Goal: Task Accomplishment & Management: Manage account settings

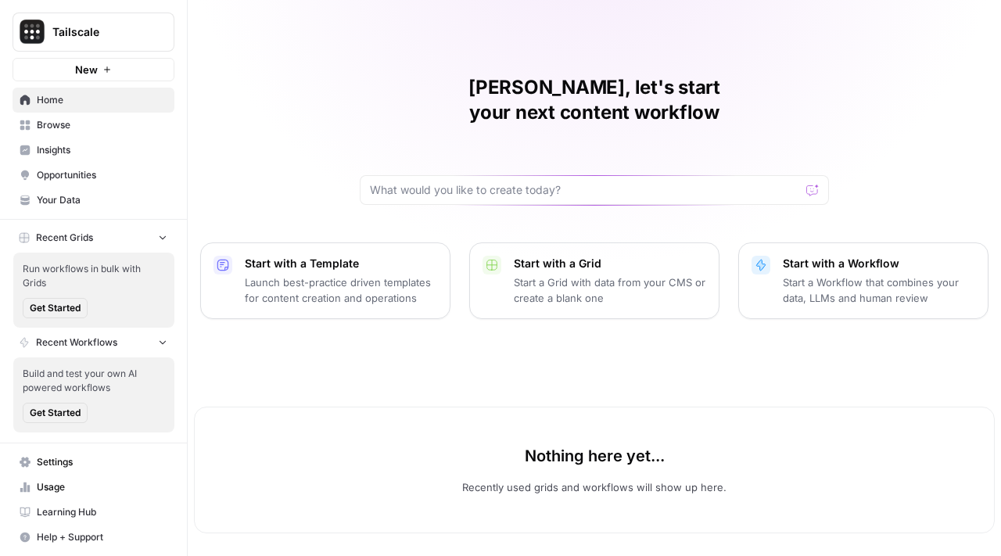
click at [99, 464] on span "Settings" at bounding box center [102, 462] width 131 height 14
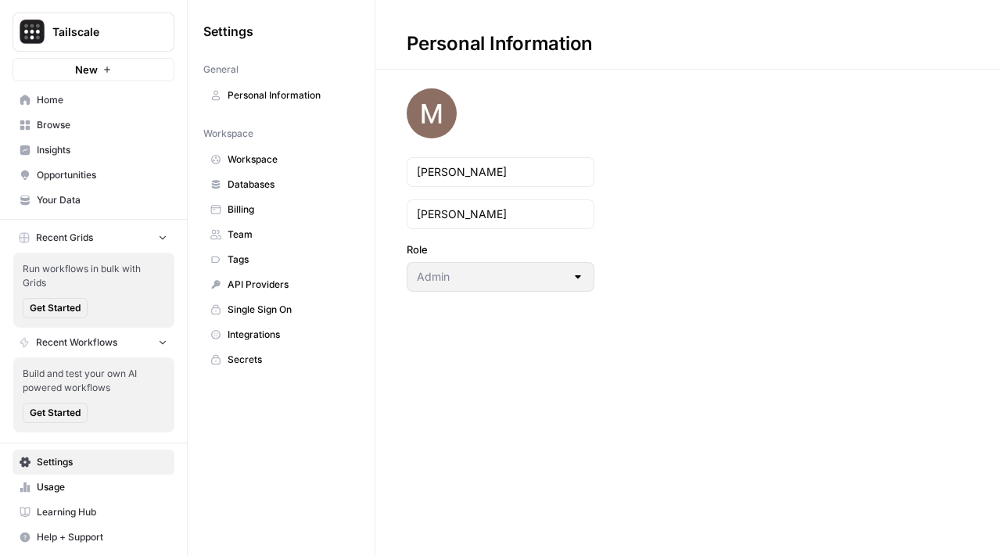
click at [283, 160] on span "Workspace" at bounding box center [290, 159] width 124 height 14
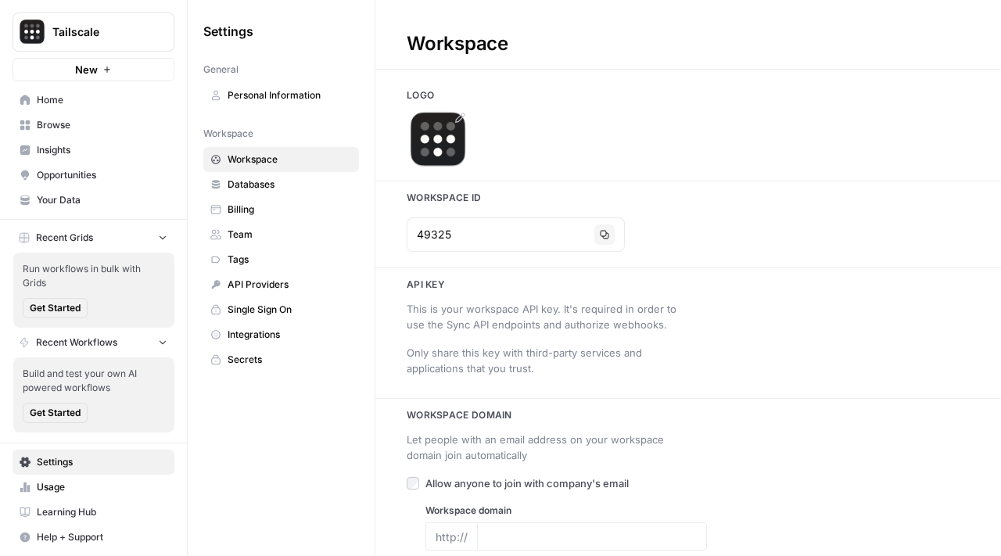
type input "[URL][DOMAIN_NAME]"
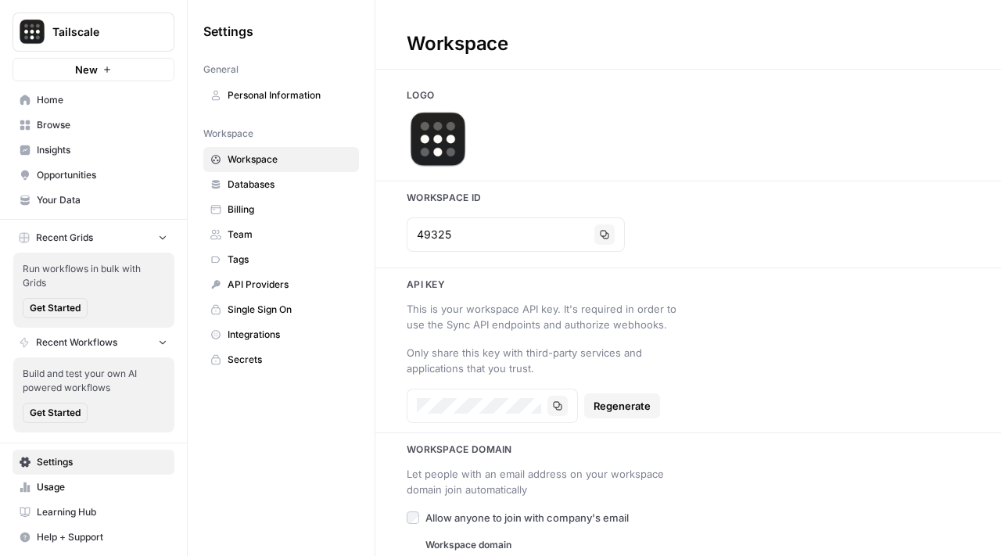
scroll to position [39, 0]
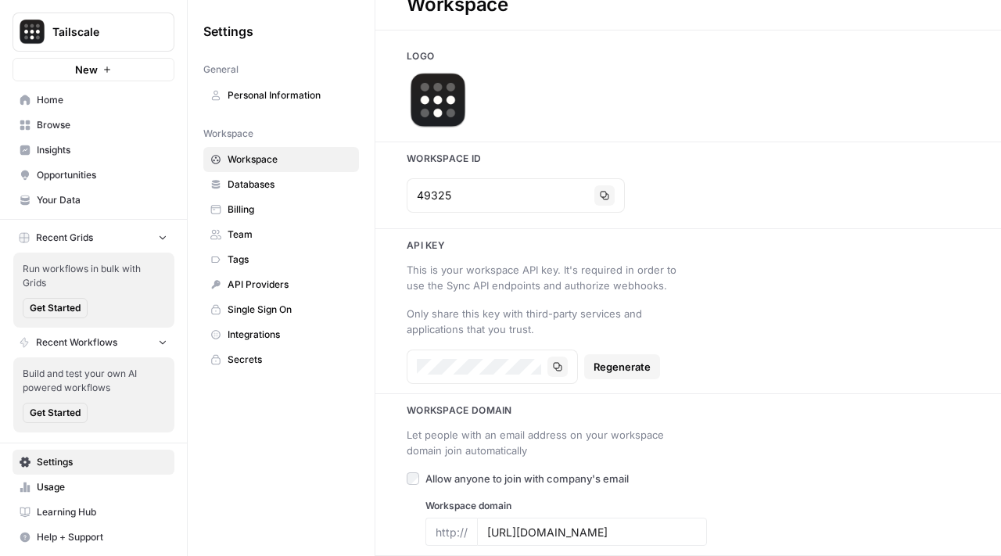
click at [280, 219] on link "Billing" at bounding box center [281, 209] width 156 height 25
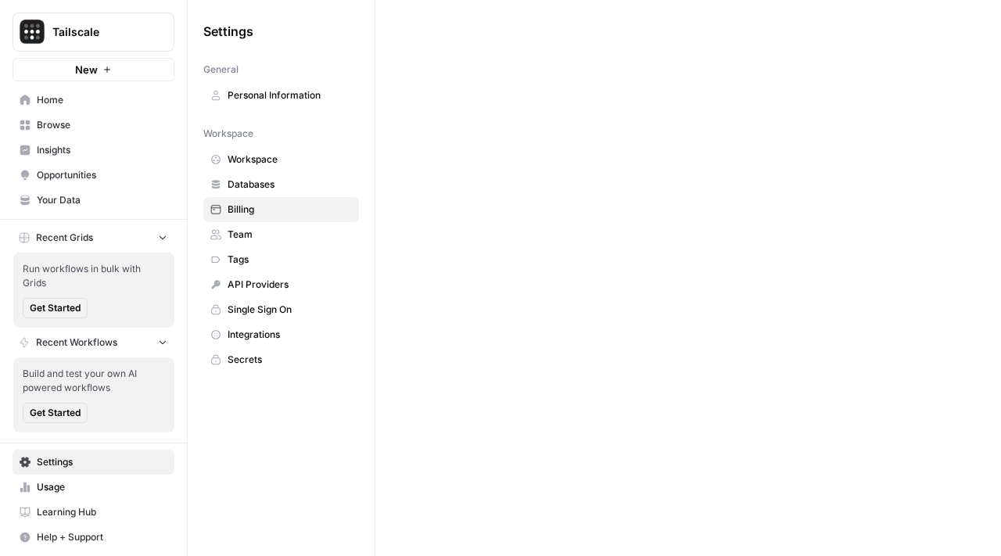
click at [278, 236] on span "Team" at bounding box center [290, 235] width 124 height 14
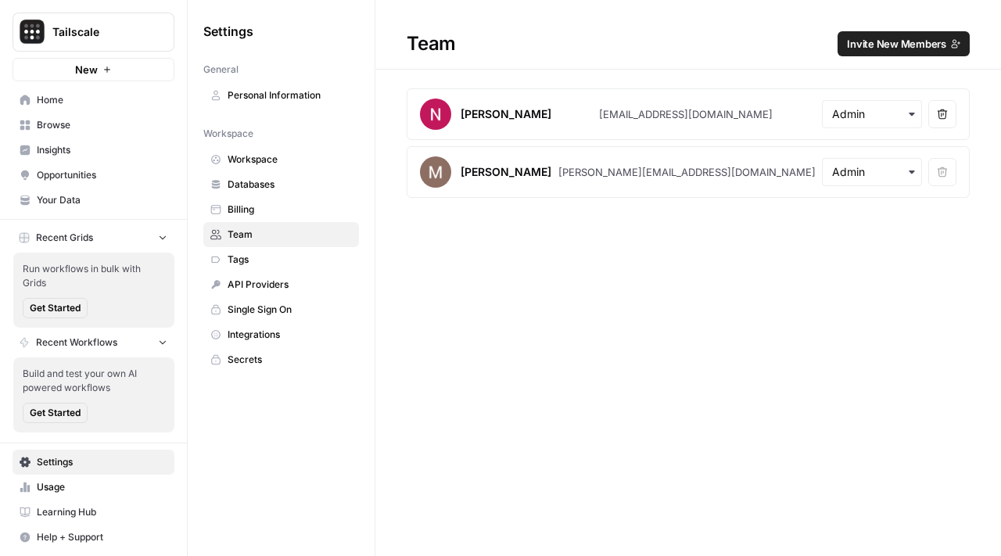
click at [883, 47] on span "Invite New Members" at bounding box center [896, 44] width 99 height 16
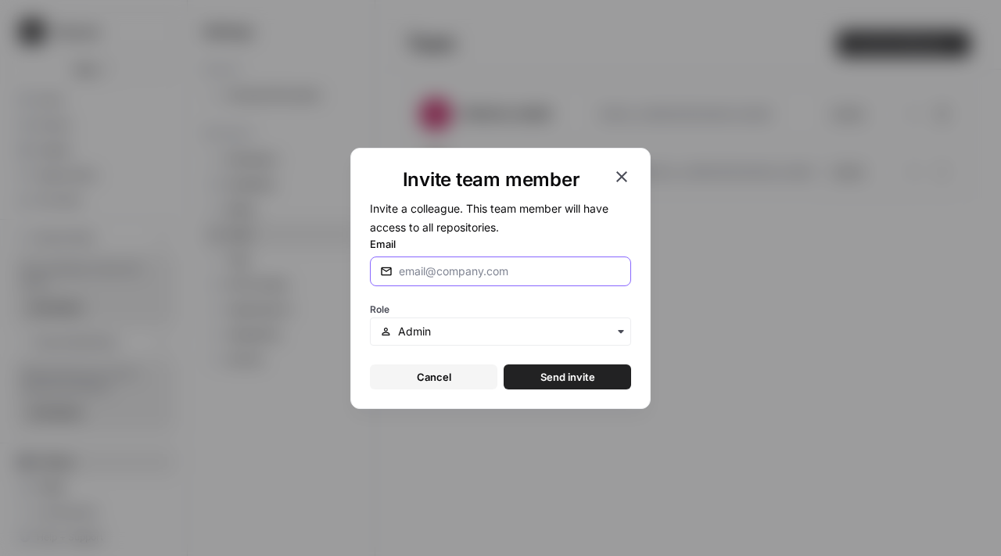
click at [537, 264] on input "Email" at bounding box center [510, 272] width 222 height 16
type input "[PERSON_NAME][EMAIL_ADDRESS][DOMAIN_NAME]"
click at [441, 321] on div "button" at bounding box center [500, 331] width 261 height 28
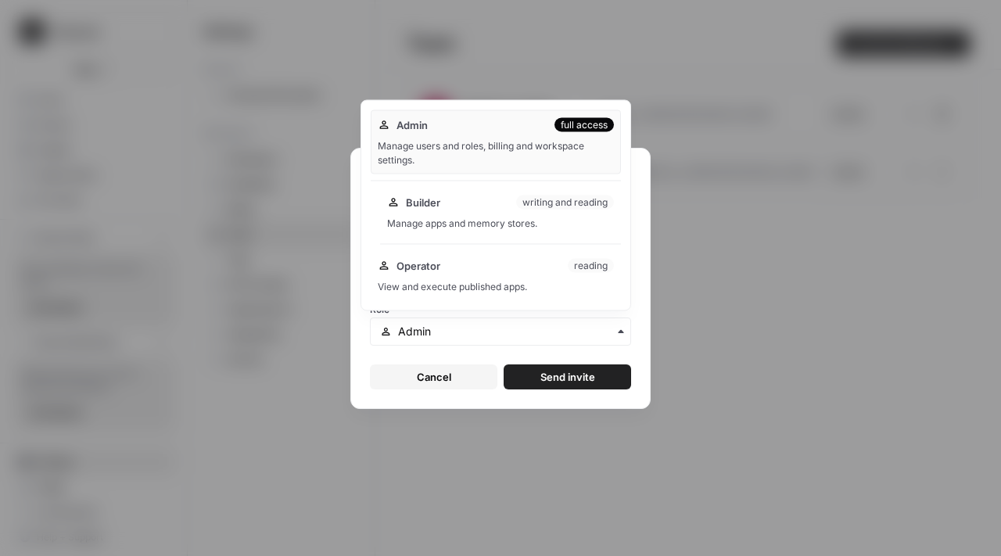
click at [515, 212] on div "Builder writing and reading Manage apps and memory stores." at bounding box center [500, 213] width 241 height 50
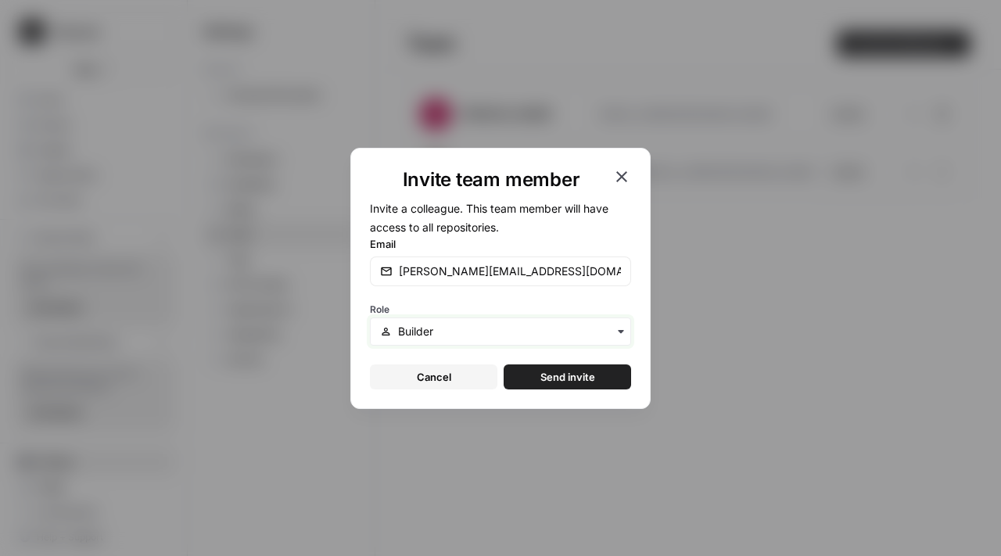
click at [491, 337] on input "text" at bounding box center [509, 332] width 223 height 16
click at [474, 346] on form "Invite a colleague. This team member will have access to all repositories. Emai…" at bounding box center [500, 294] width 261 height 191
click at [550, 367] on button "Send invite" at bounding box center [567, 376] width 127 height 25
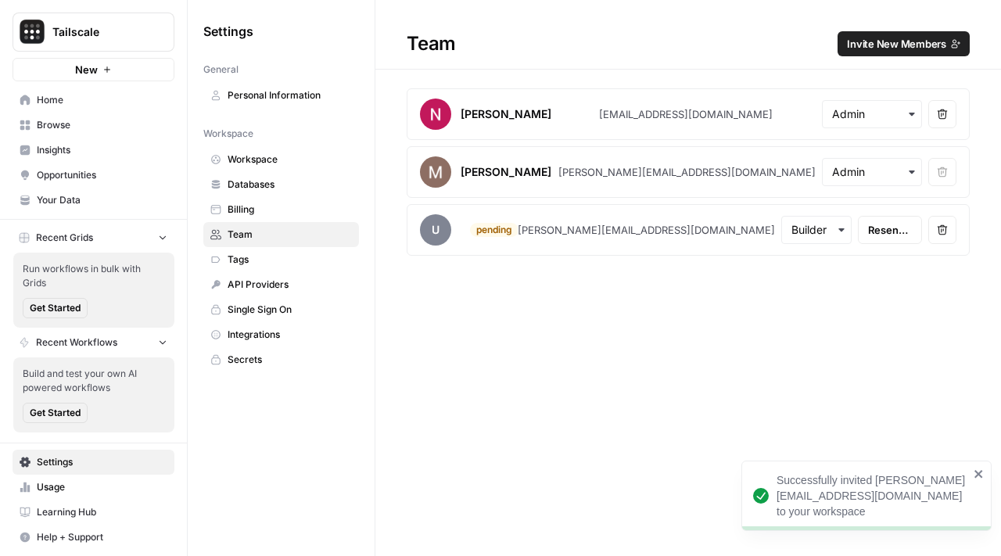
click at [920, 40] on span "Invite New Members" at bounding box center [896, 44] width 99 height 16
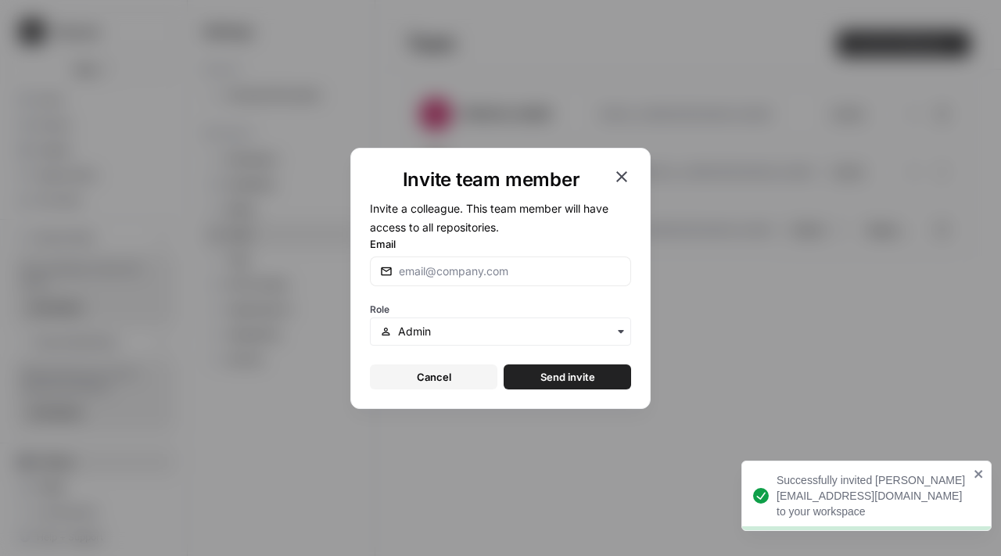
click at [522, 252] on div "Email" at bounding box center [500, 261] width 261 height 50
click at [522, 264] on input "Email" at bounding box center [510, 272] width 222 height 16
click at [471, 267] on input "Email" at bounding box center [510, 272] width 222 height 16
paste input "[EMAIL_ADDRESS][DOMAIN_NAME]"
click at [479, 267] on input "[EMAIL_ADDRESS][DOMAIN_NAME]" at bounding box center [510, 272] width 222 height 16
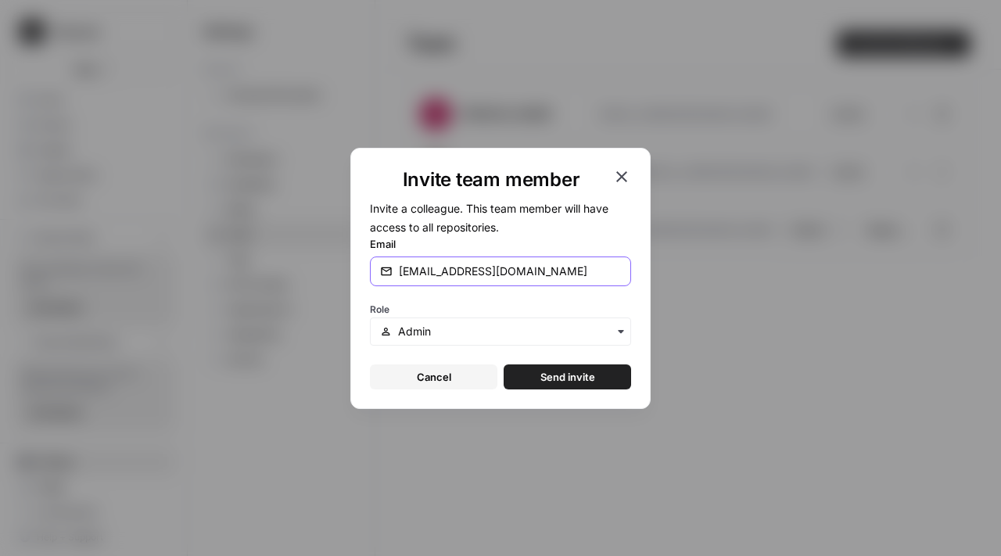
type input "[EMAIL_ADDRESS][DOMAIN_NAME]"
click at [532, 250] on label "Email" at bounding box center [500, 244] width 261 height 16
click at [532, 264] on input "[EMAIL_ADDRESS][DOMAIN_NAME]" at bounding box center [510, 272] width 222 height 16
click at [523, 337] on input "text" at bounding box center [509, 332] width 223 height 16
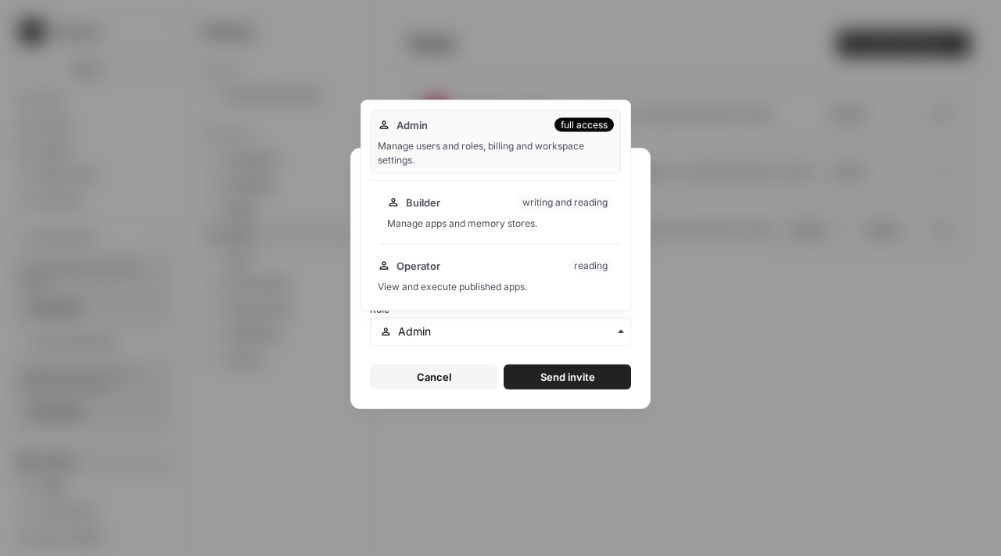
click at [502, 218] on div "Manage apps and memory stores." at bounding box center [500, 224] width 227 height 14
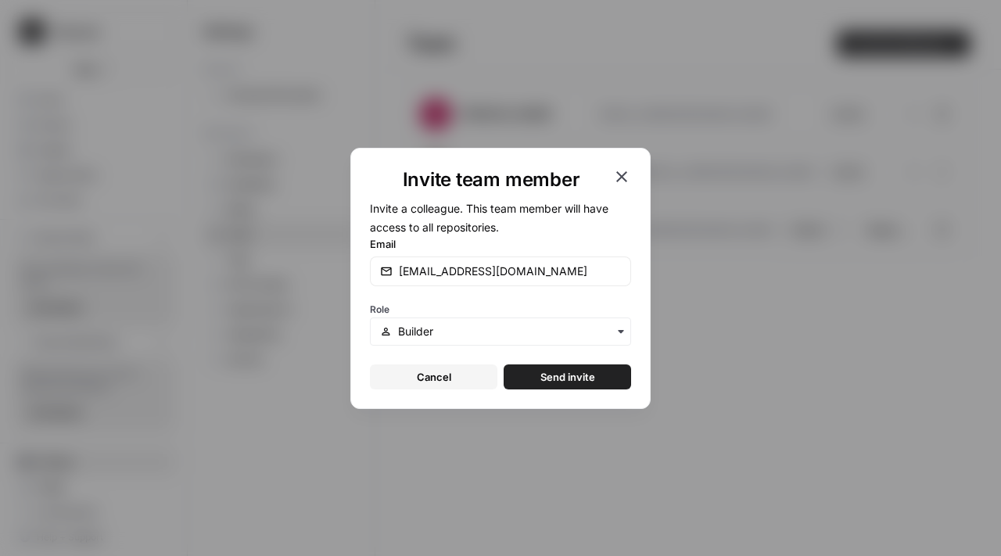
click at [560, 367] on button "Send invite" at bounding box center [567, 376] width 127 height 25
